Goal: Transaction & Acquisition: Purchase product/service

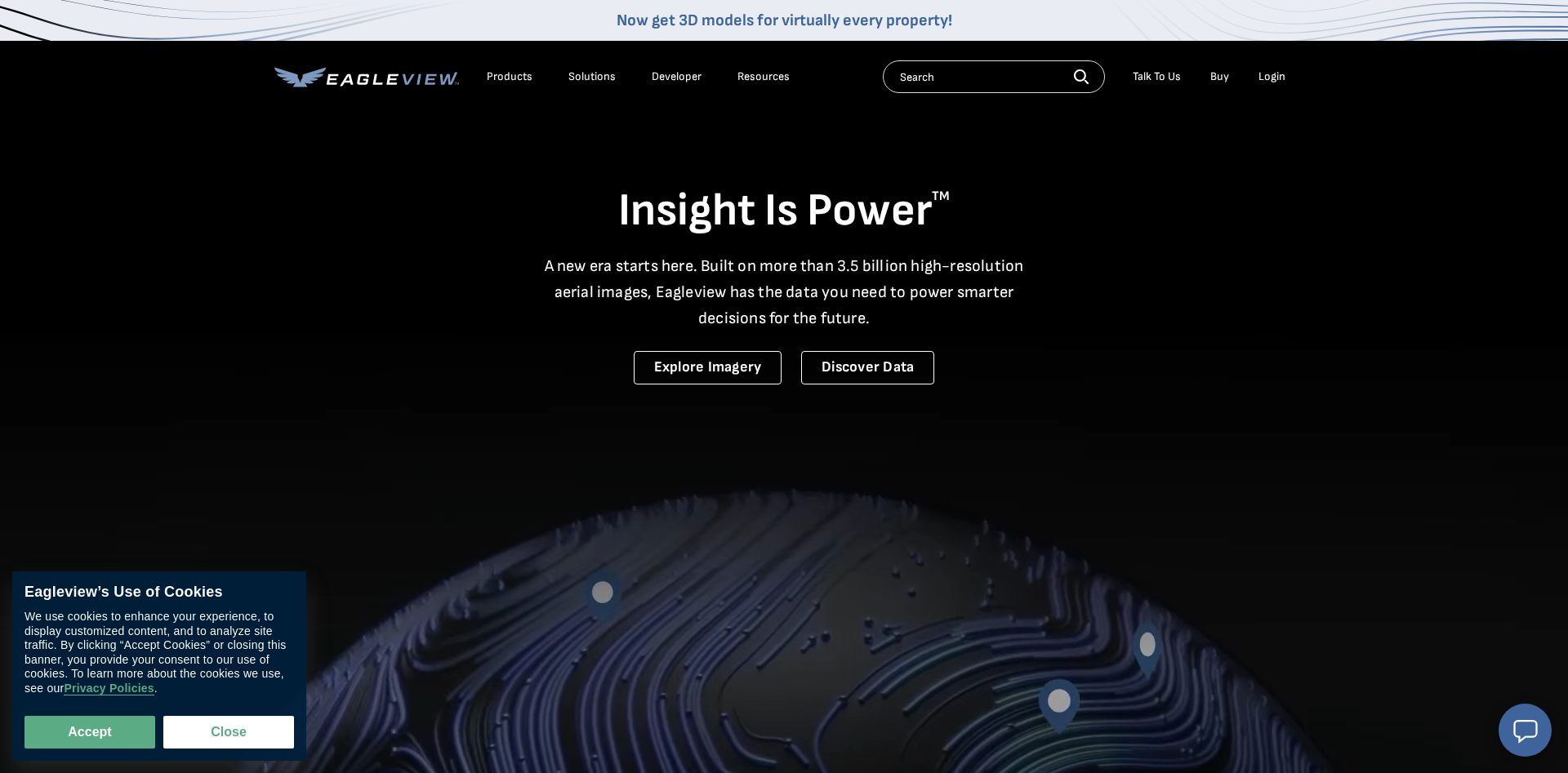
click at [1277, 75] on div "Login" at bounding box center [1272, 76] width 27 height 14
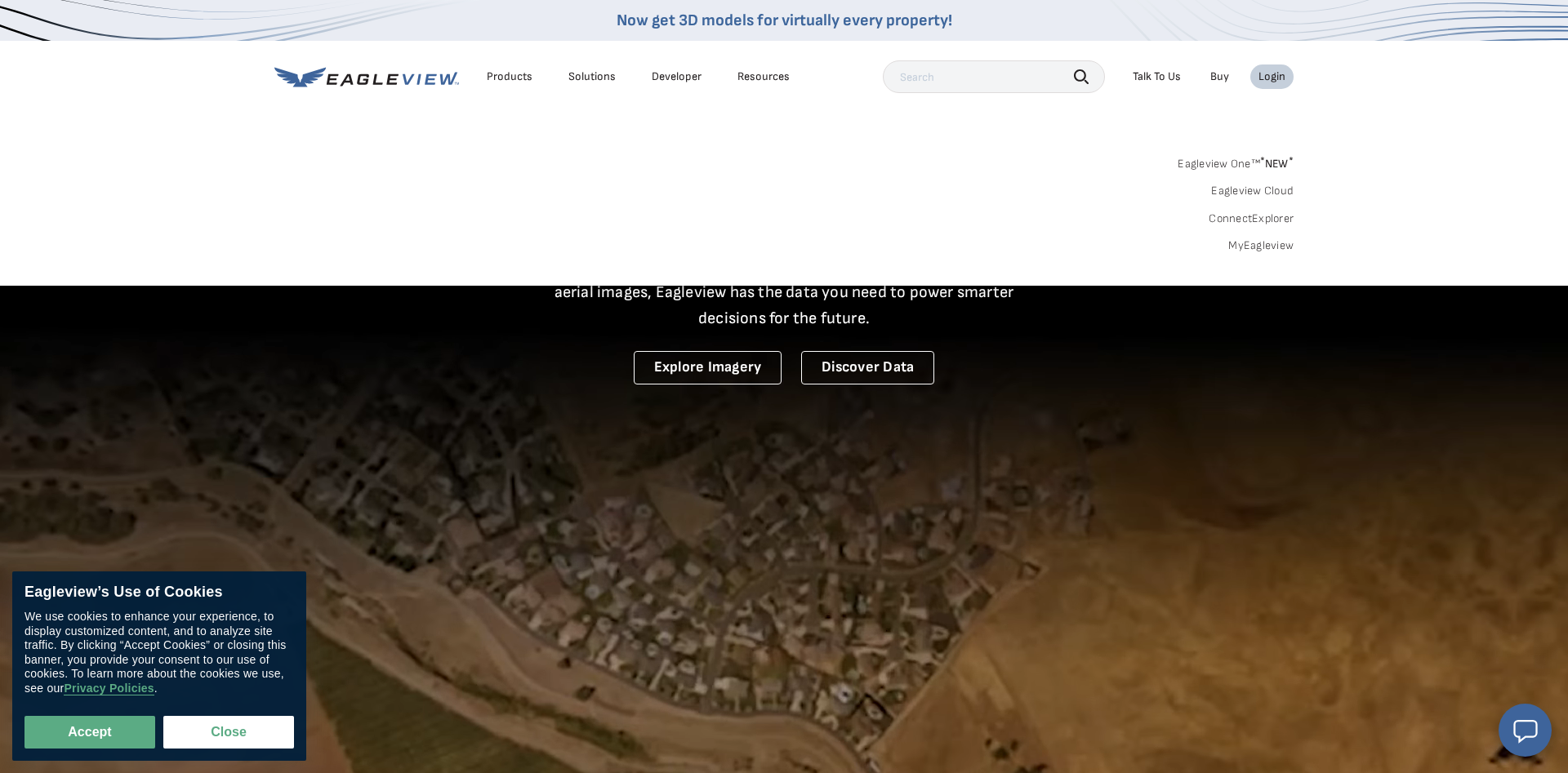
click at [1275, 245] on link "MyEagleview" at bounding box center [1260, 245] width 65 height 14
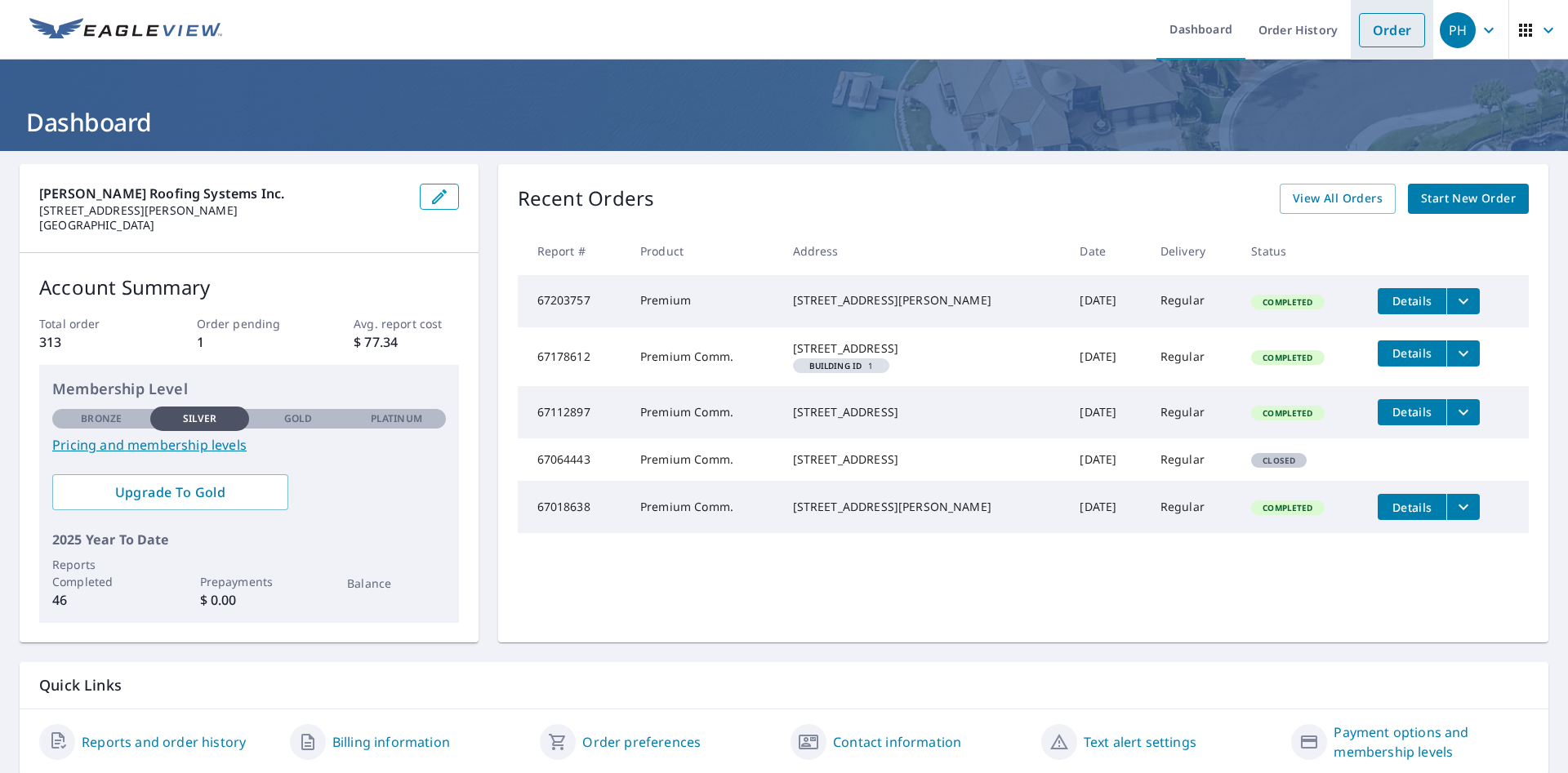
click at [1388, 34] on link "Order" at bounding box center [1392, 30] width 66 height 35
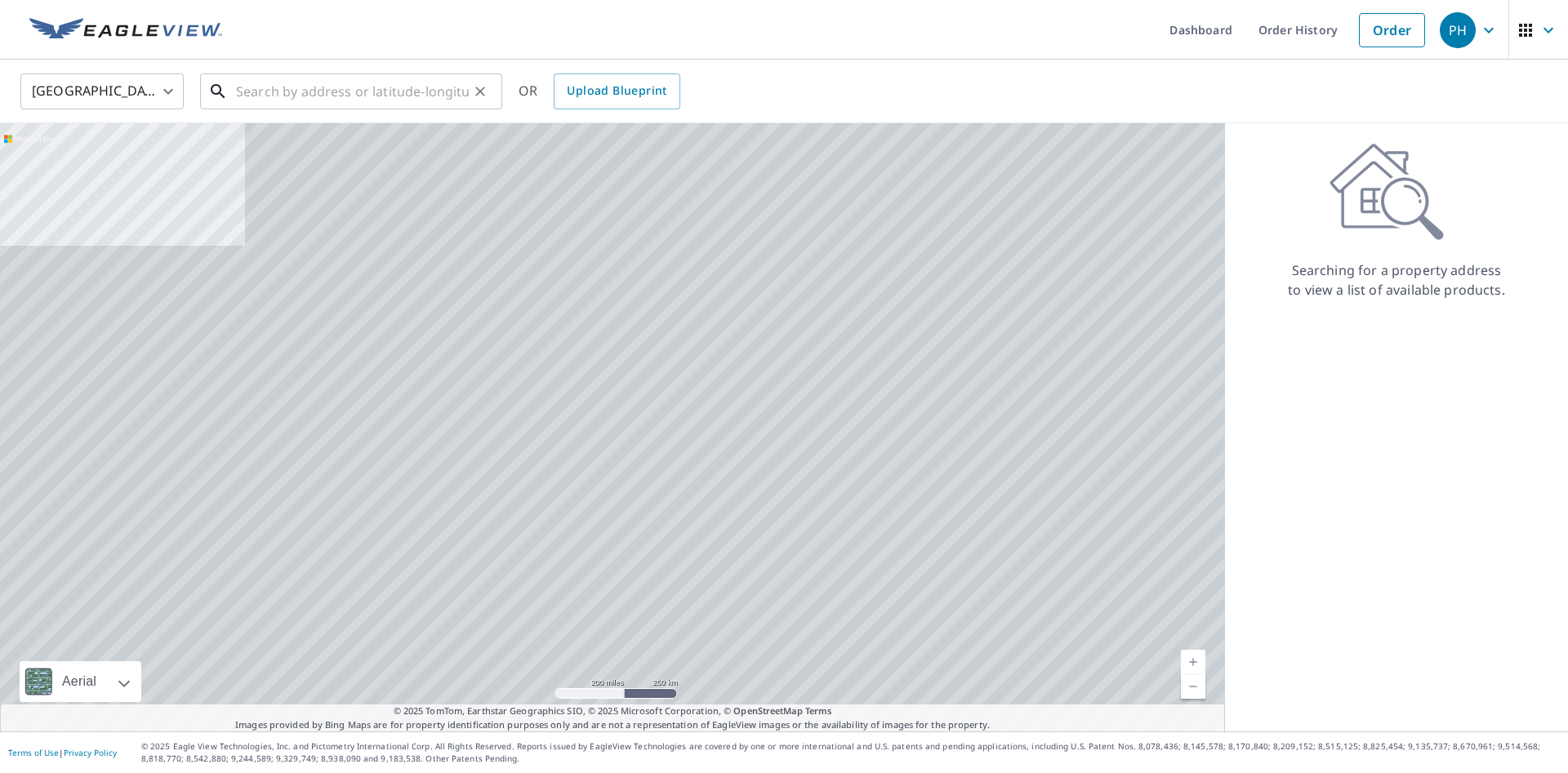
click at [411, 91] on input "text" at bounding box center [352, 91] width 233 height 46
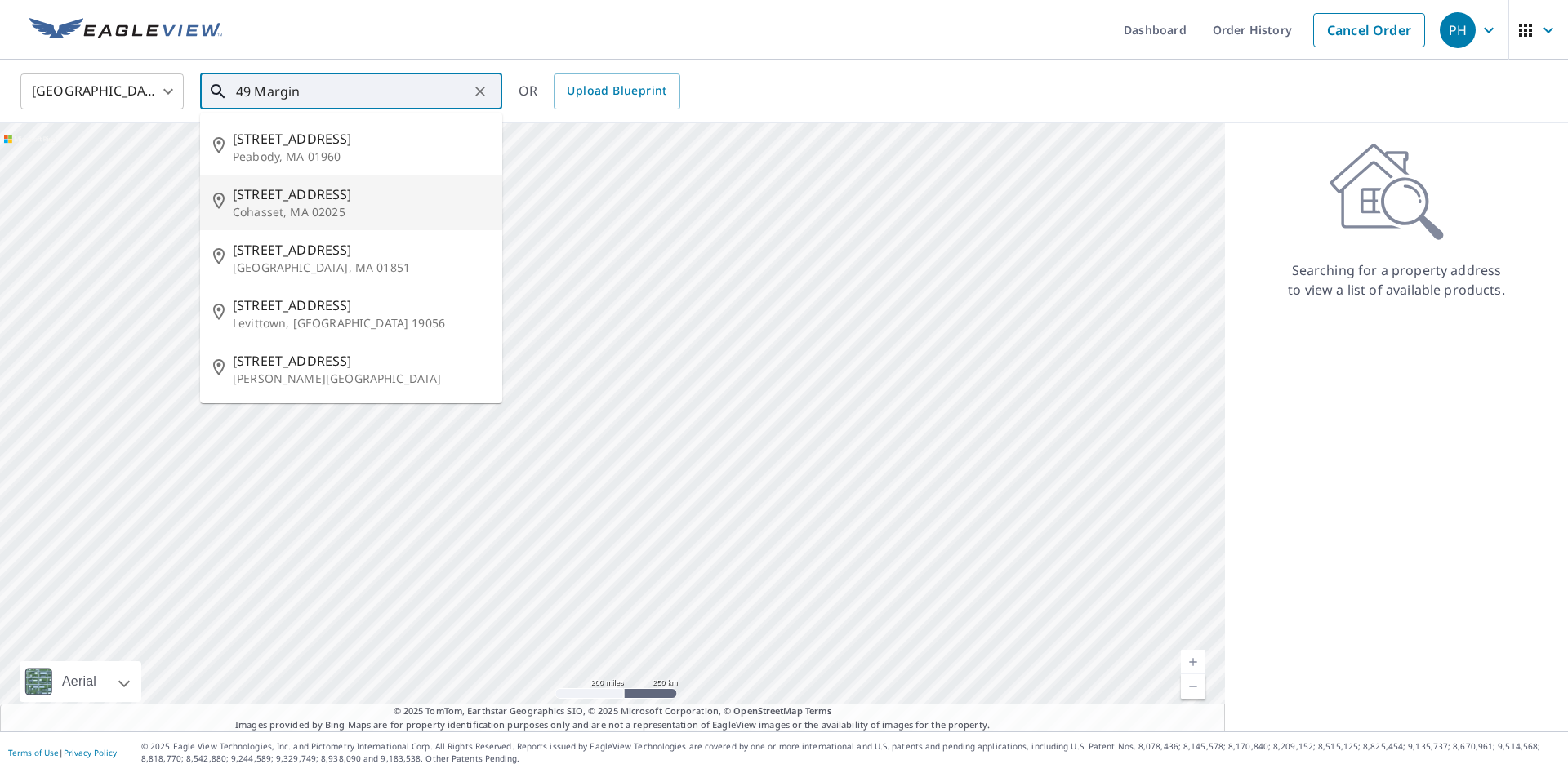
click at [334, 194] on span "49 Margin St" at bounding box center [361, 194] width 256 height 19
type input "49 Margin St Cohasset, MA 02025"
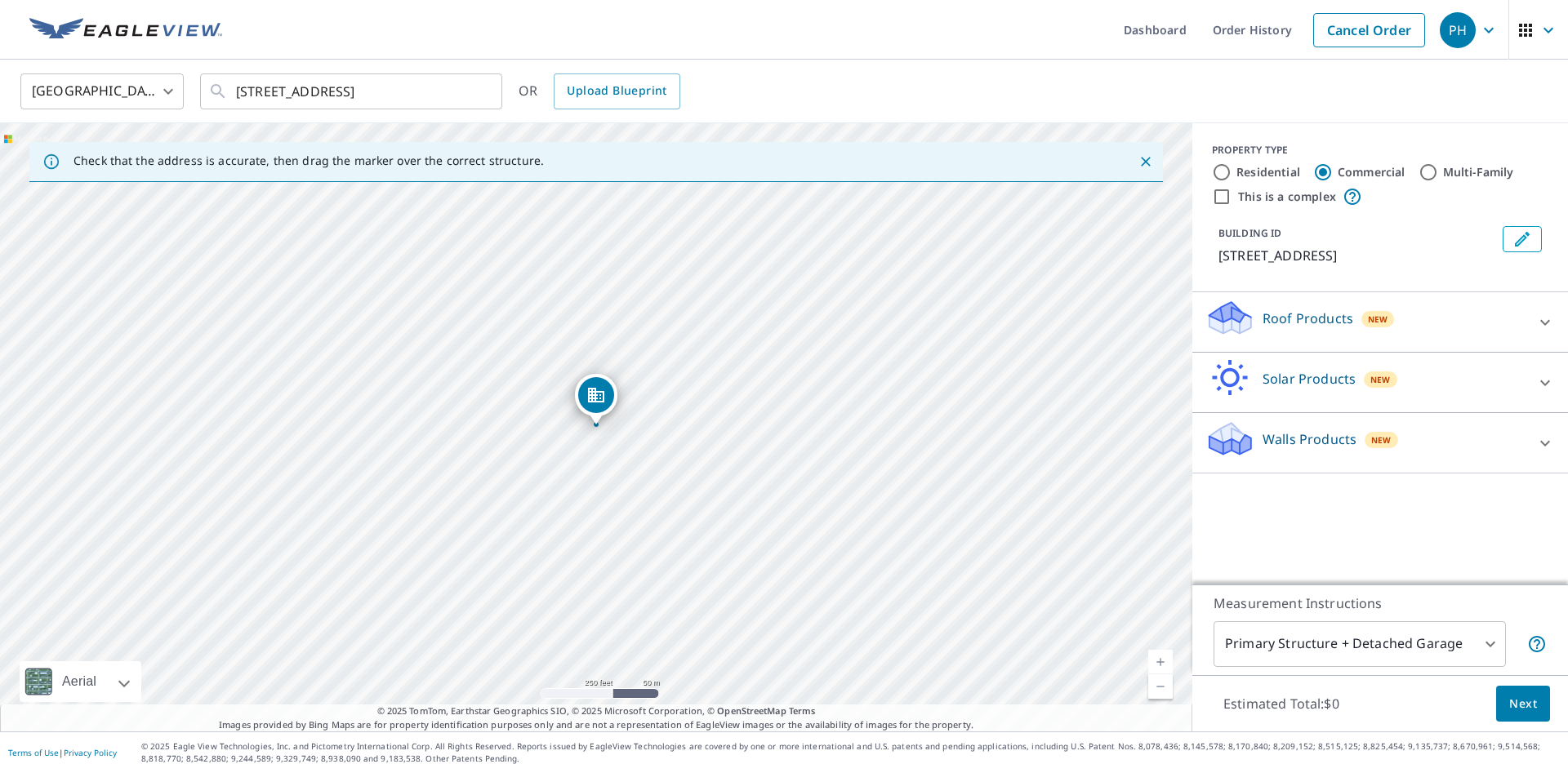
click at [1293, 317] on p "Roof Products" at bounding box center [1308, 318] width 91 height 19
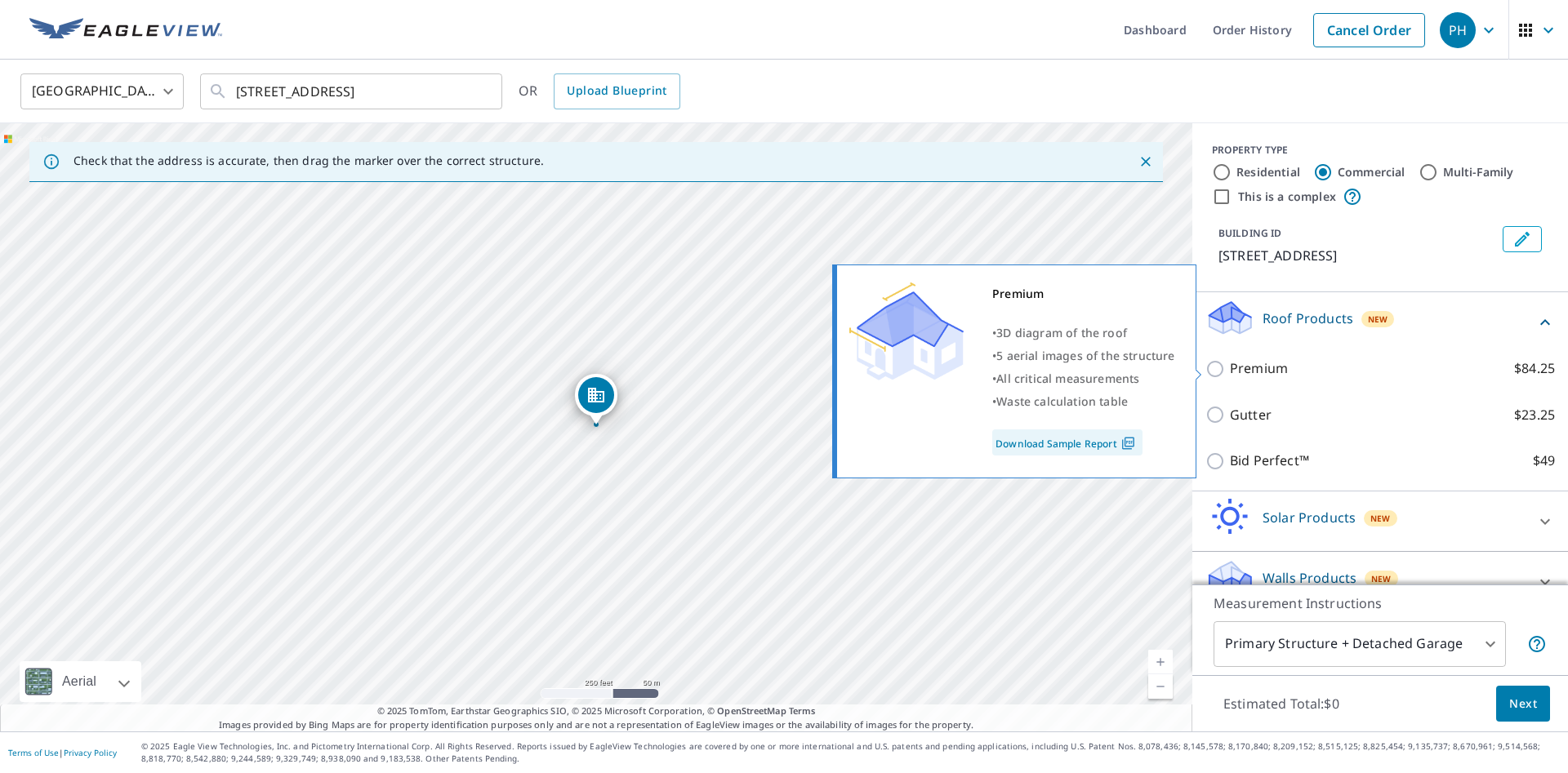
click at [1216, 368] on input "Premium $84.25" at bounding box center [1217, 368] width 24 height 19
checkbox input "true"
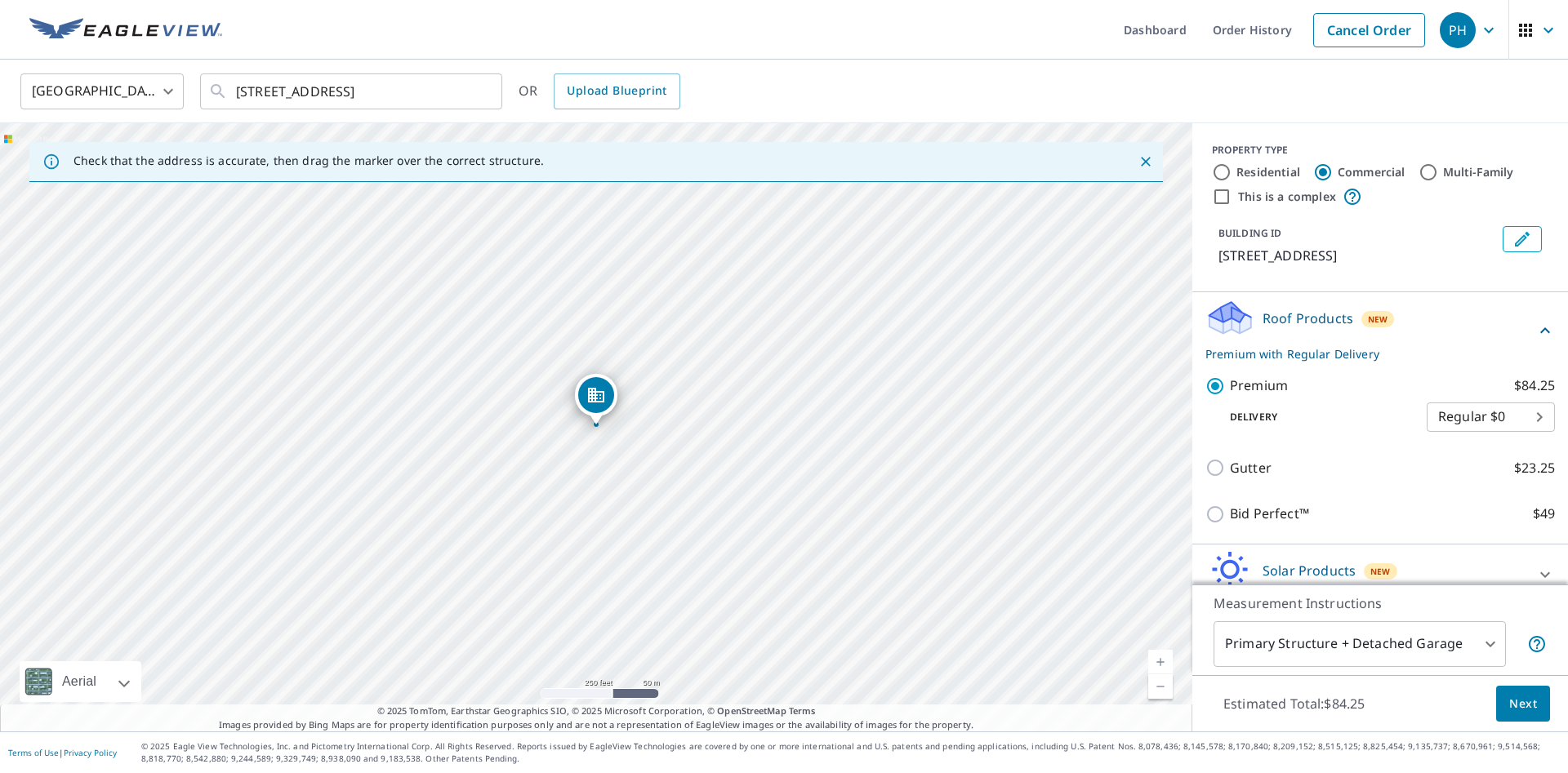
click at [1522, 704] on span "Next" at bounding box center [1522, 704] width 28 height 20
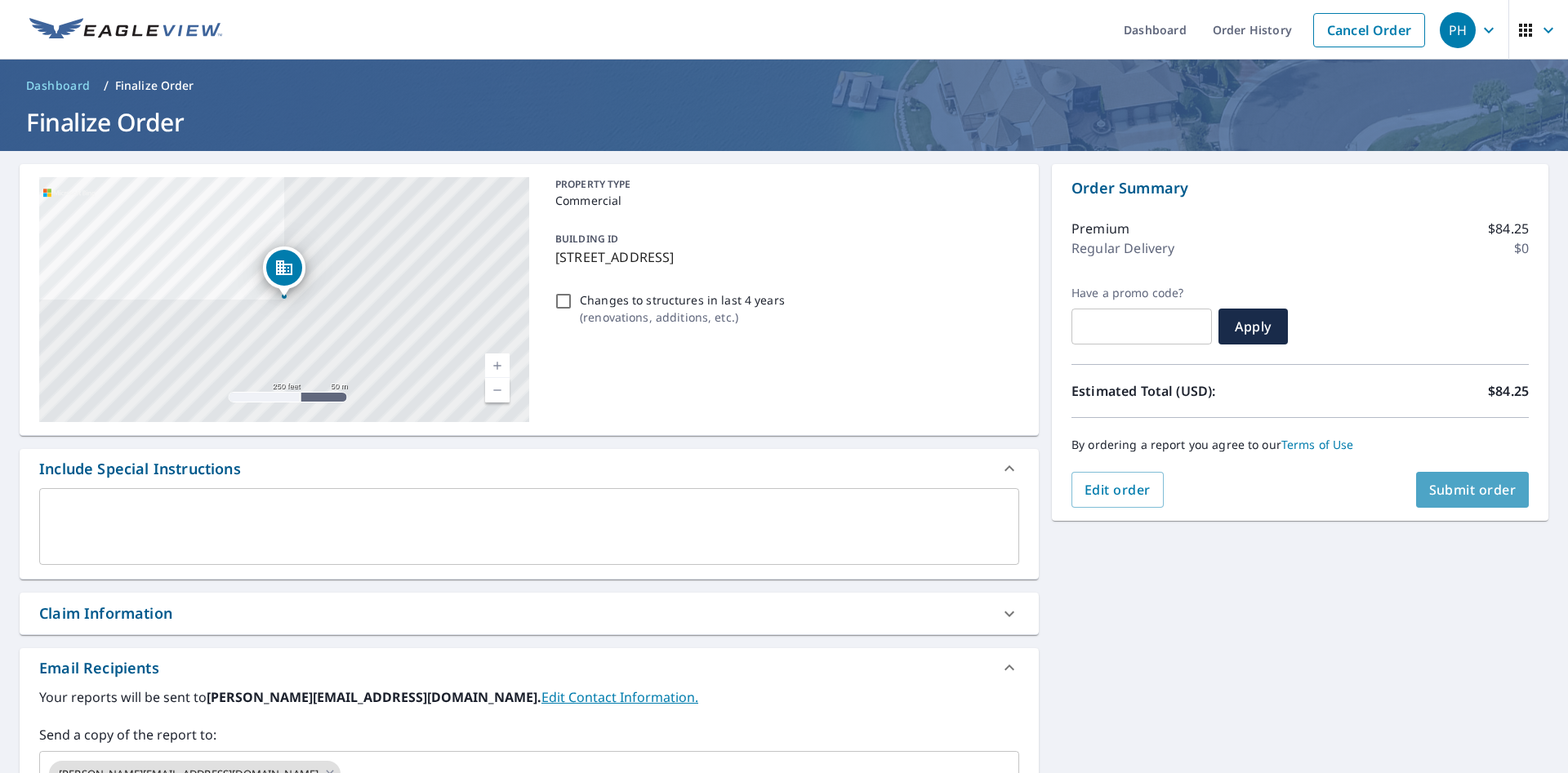
click at [1475, 483] on span "Submit order" at bounding box center [1473, 490] width 88 height 18
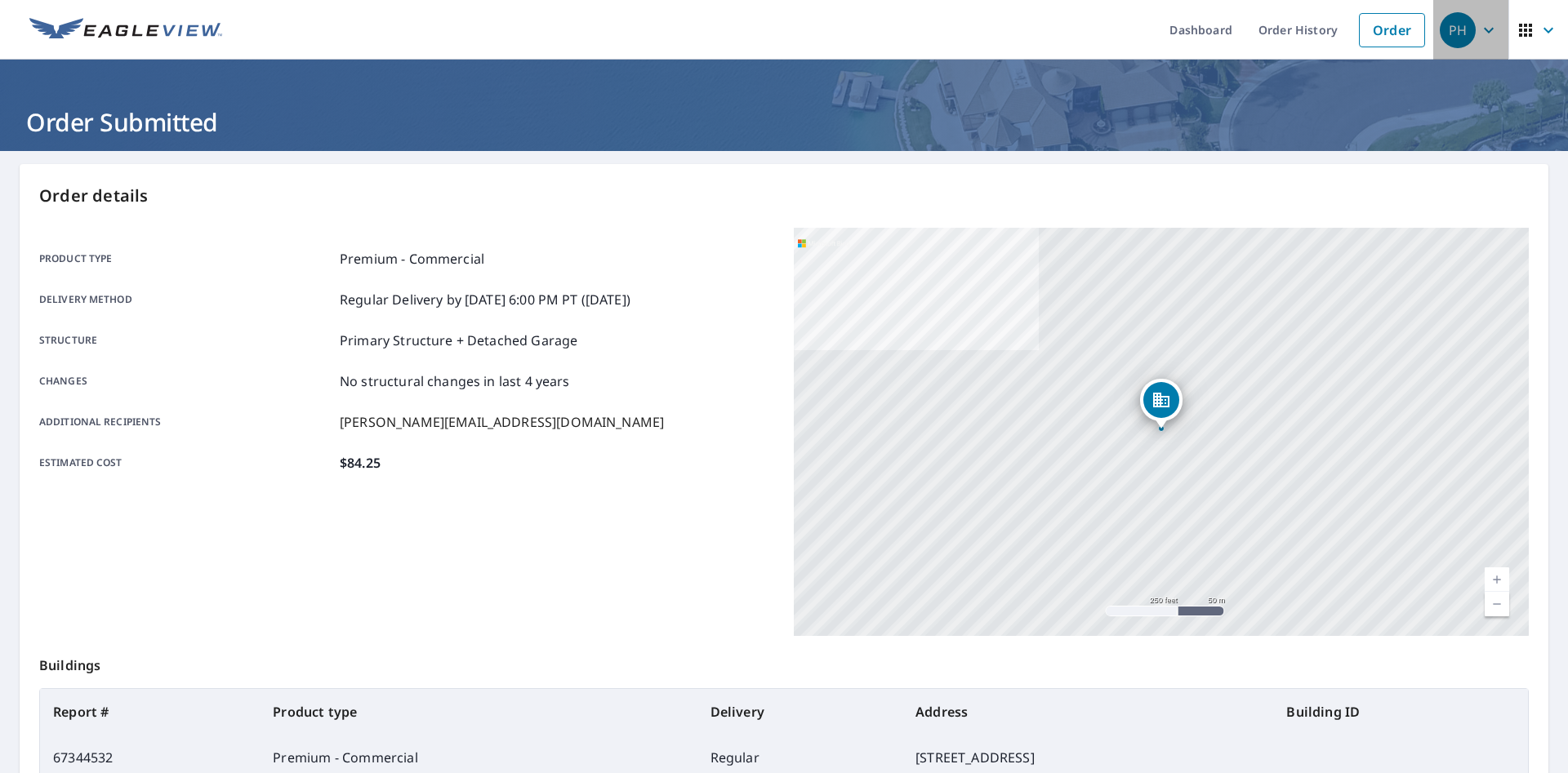
click at [1456, 28] on div "PH" at bounding box center [1458, 30] width 36 height 36
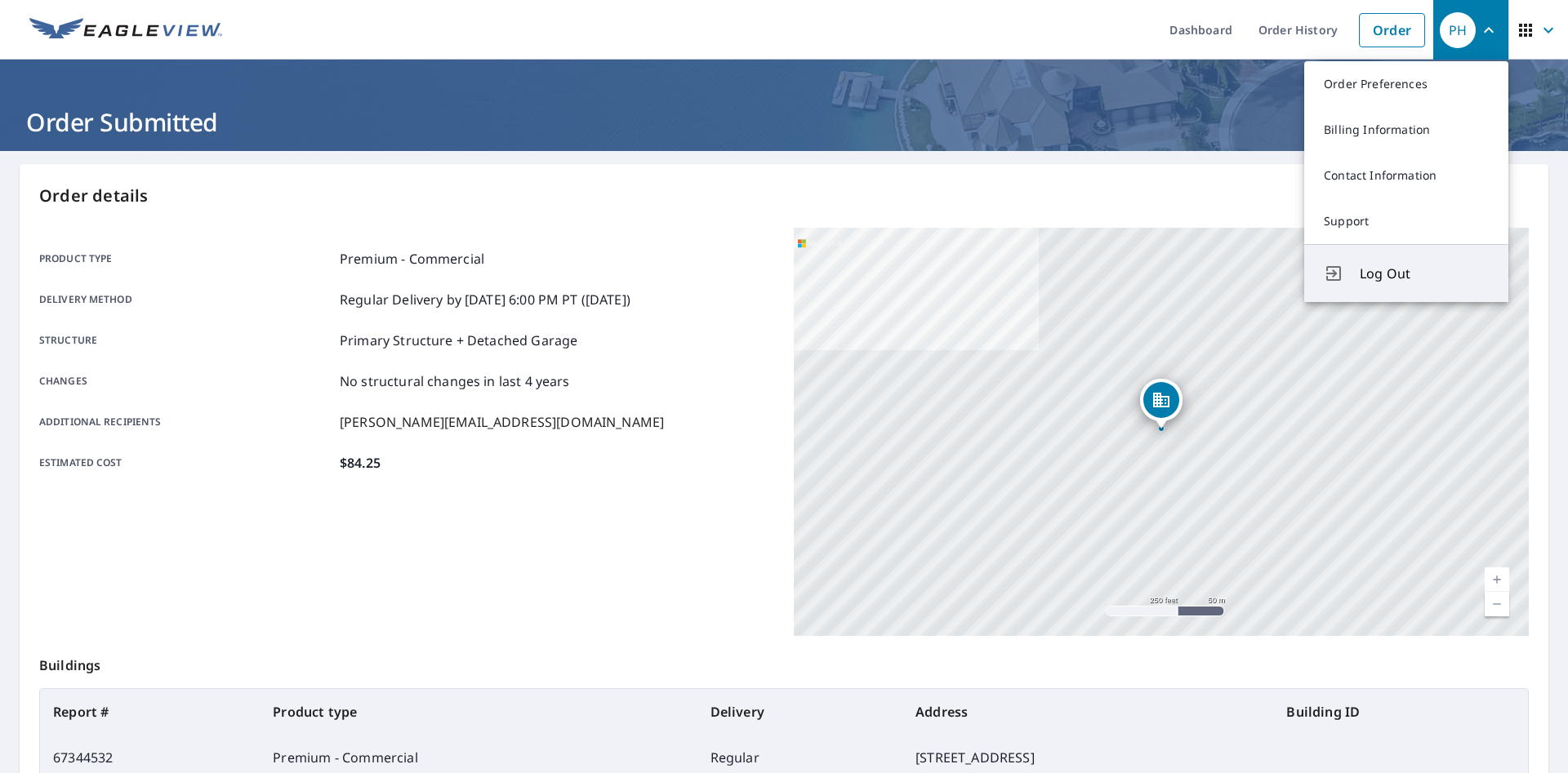
click at [1394, 271] on span "Log Out" at bounding box center [1424, 273] width 129 height 19
